Goal: Task Accomplishment & Management: Use online tool/utility

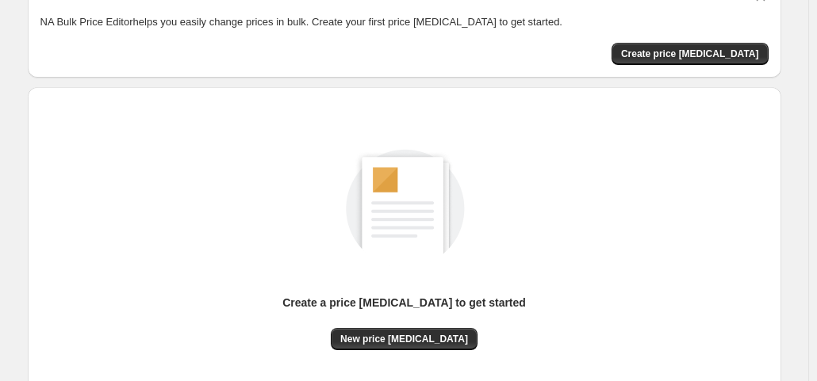
scroll to position [212, 0]
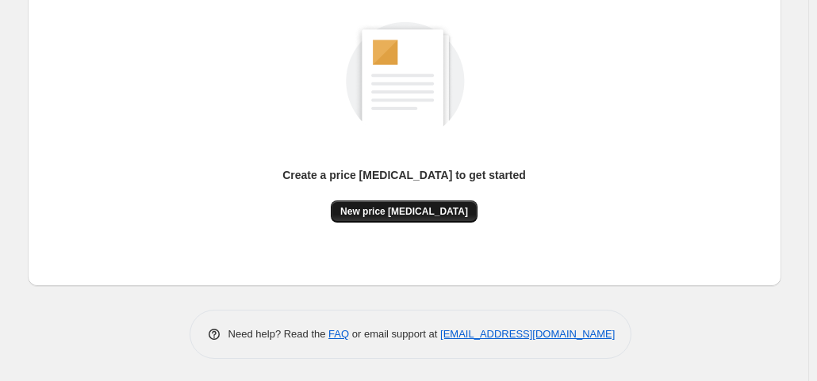
click at [414, 208] on span "New price change job" at bounding box center [404, 211] width 128 height 13
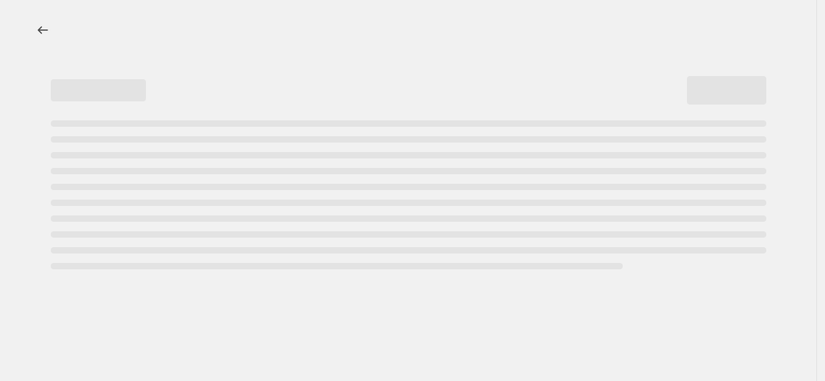
select select "percentage"
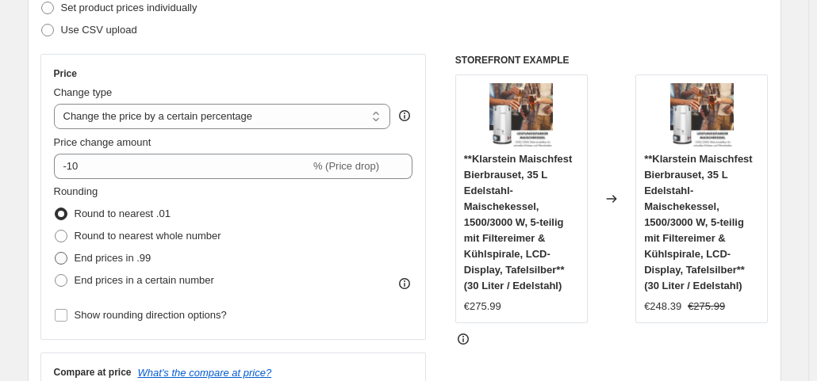
scroll to position [79, 0]
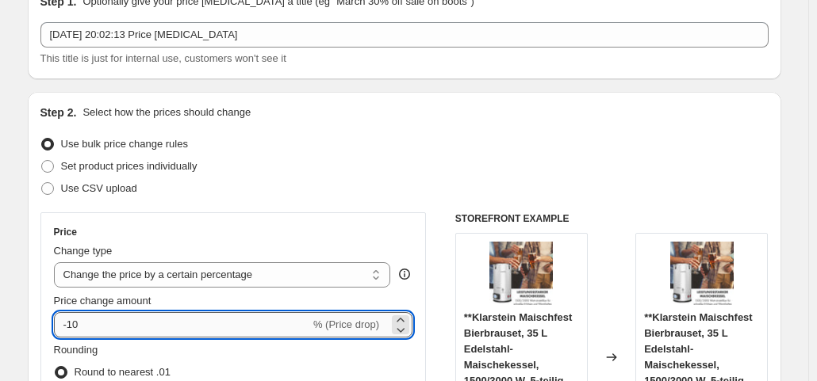
click at [145, 316] on input "-10" at bounding box center [182, 324] width 256 height 25
click at [146, 320] on input "-10" at bounding box center [182, 324] width 256 height 25
type input "-1"
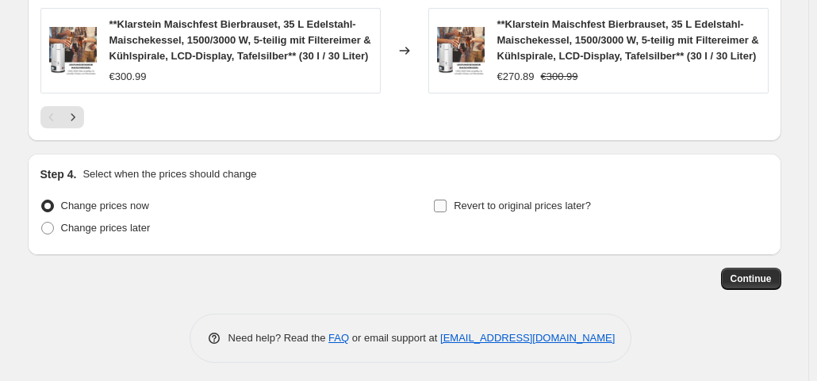
scroll to position [1384, 0]
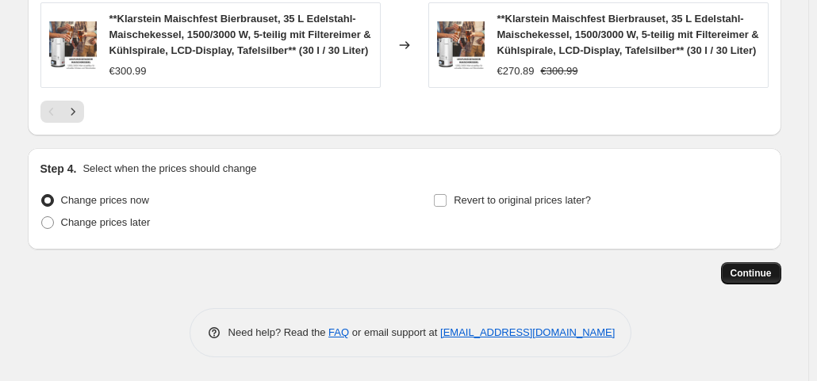
type input "-37"
click at [752, 274] on span "Continue" at bounding box center [750, 273] width 41 height 13
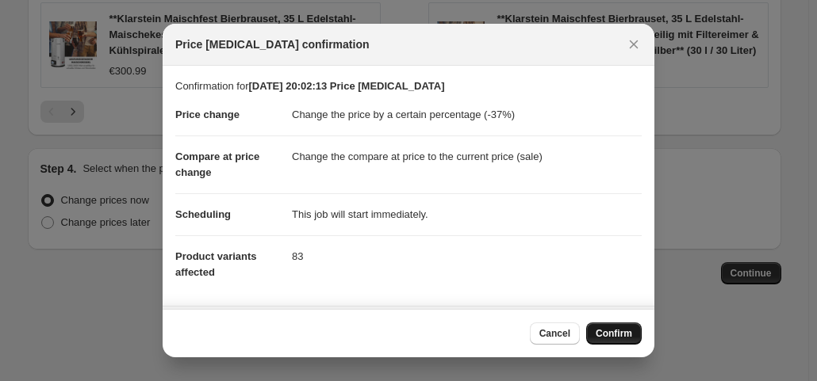
click at [633, 324] on button "Confirm" at bounding box center [614, 334] width 56 height 22
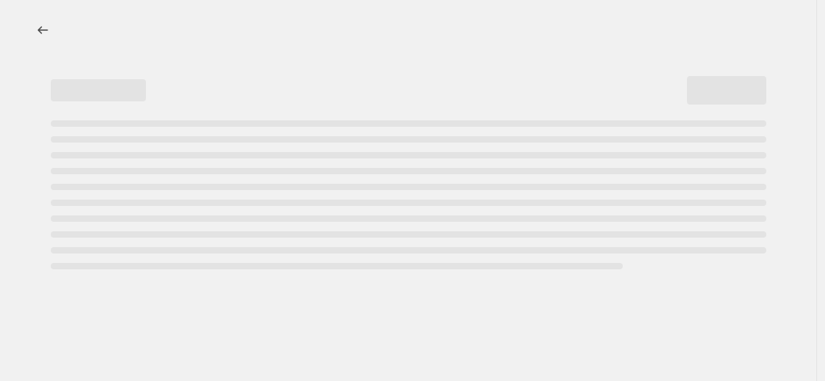
select select "percentage"
